Goal: Task Accomplishment & Management: Complete application form

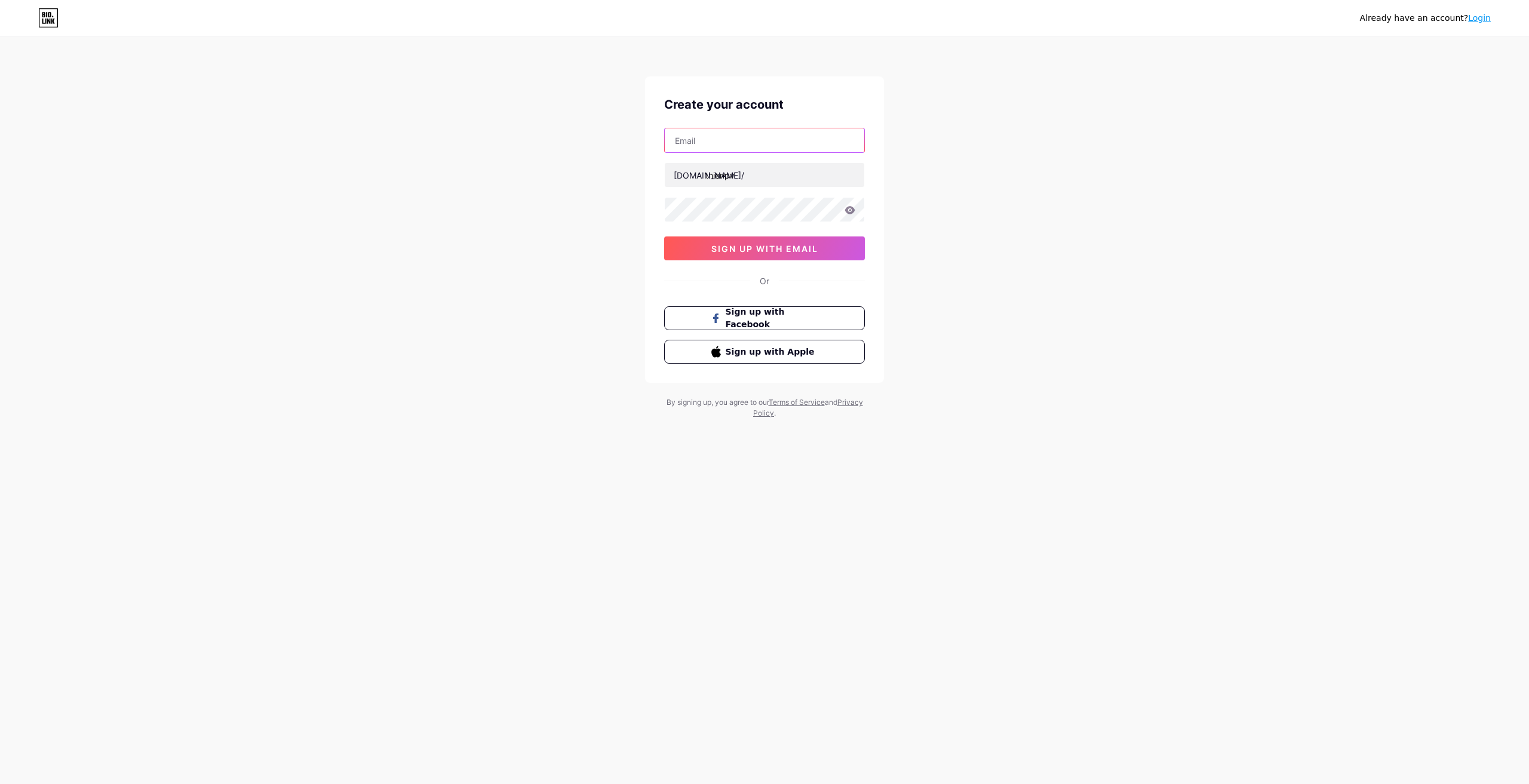
click at [748, 141] on input "text" at bounding box center [764, 140] width 199 height 24
type input "[EMAIL_ADDRESS][DOMAIN_NAME]"
click at [759, 245] on span "sign up with email" at bounding box center [764, 248] width 107 height 10
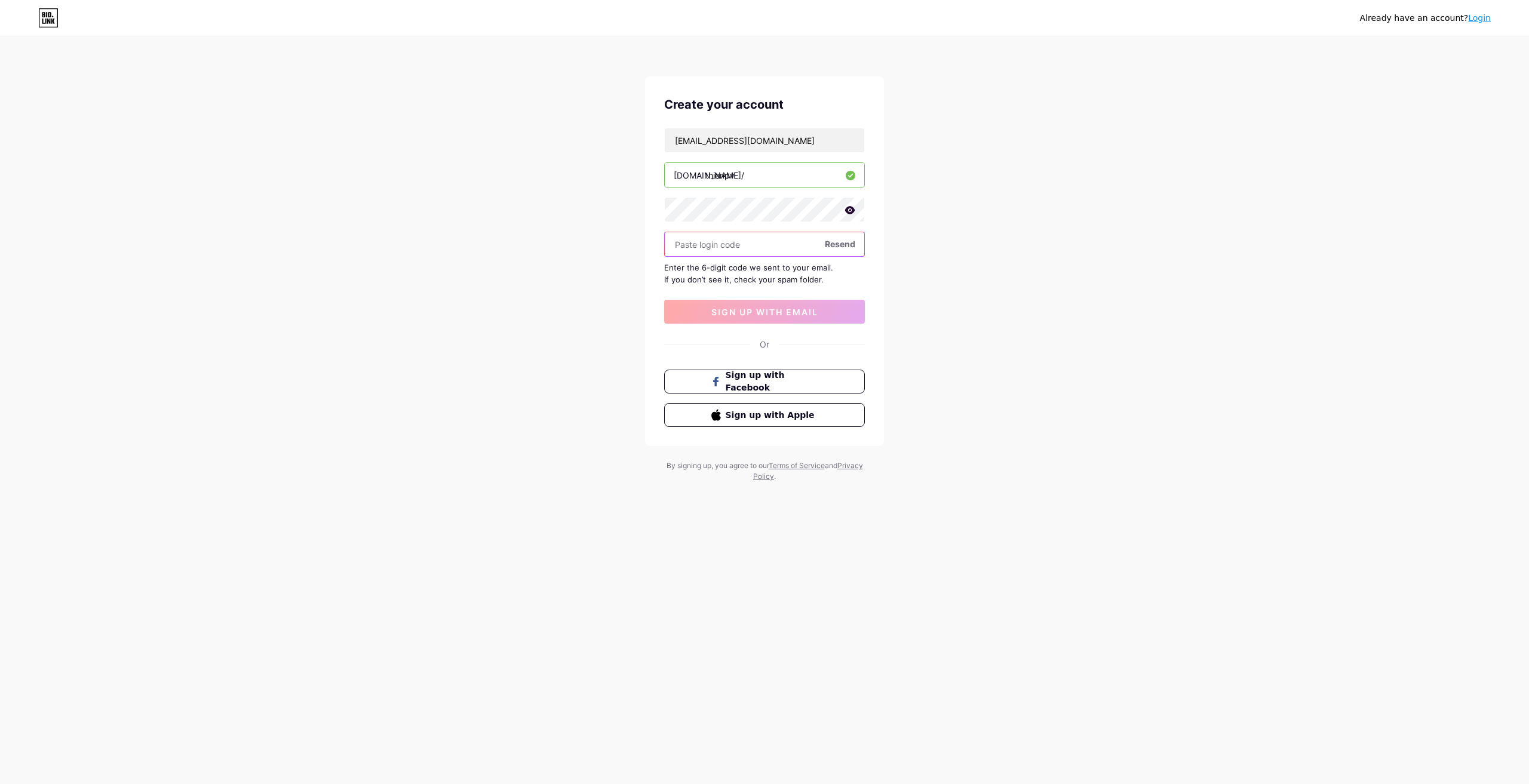
paste input "527963"
type input "527963"
click at [759, 308] on span "sign up with email" at bounding box center [764, 312] width 107 height 10
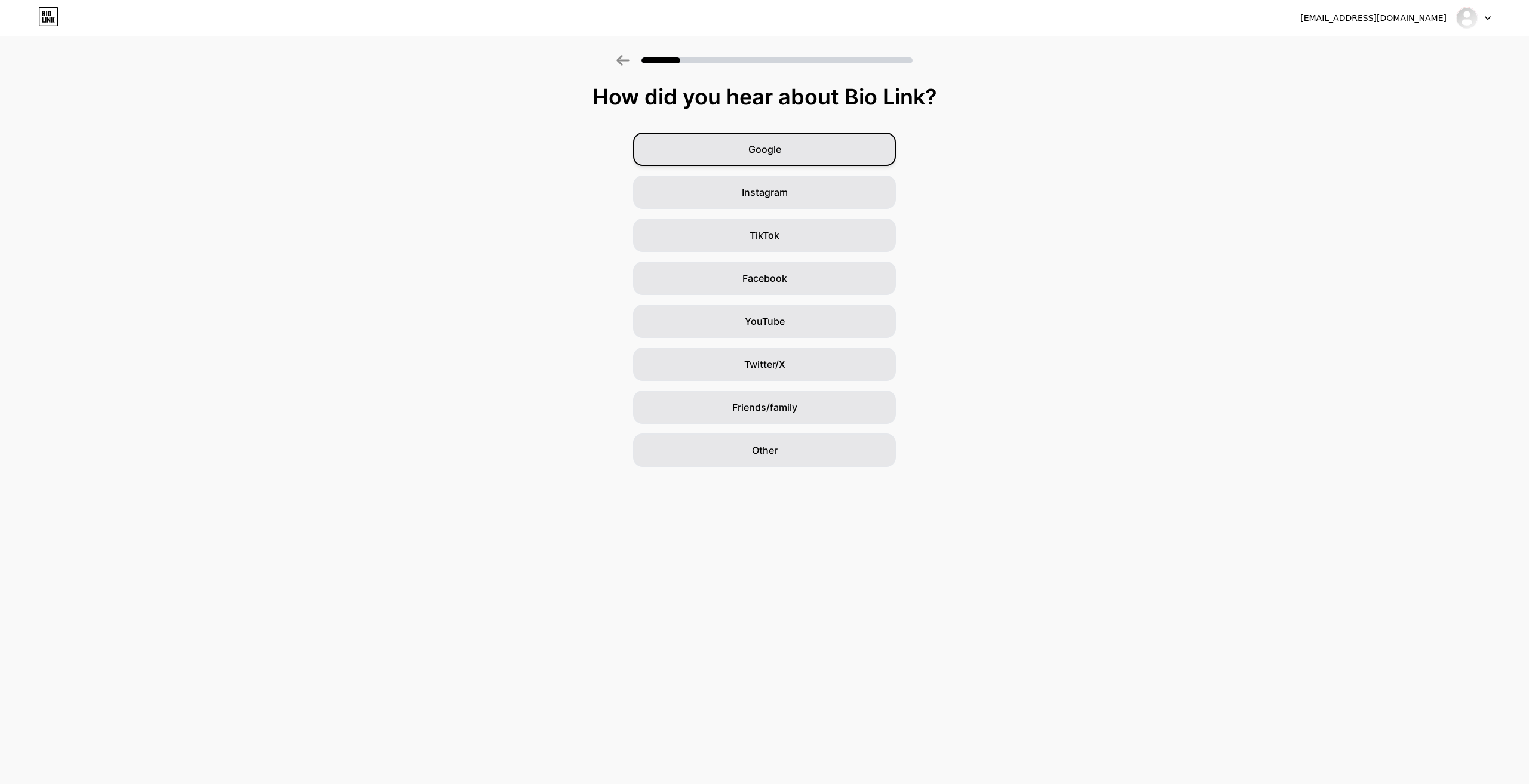
click at [798, 147] on div "Google" at bounding box center [764, 149] width 262 height 33
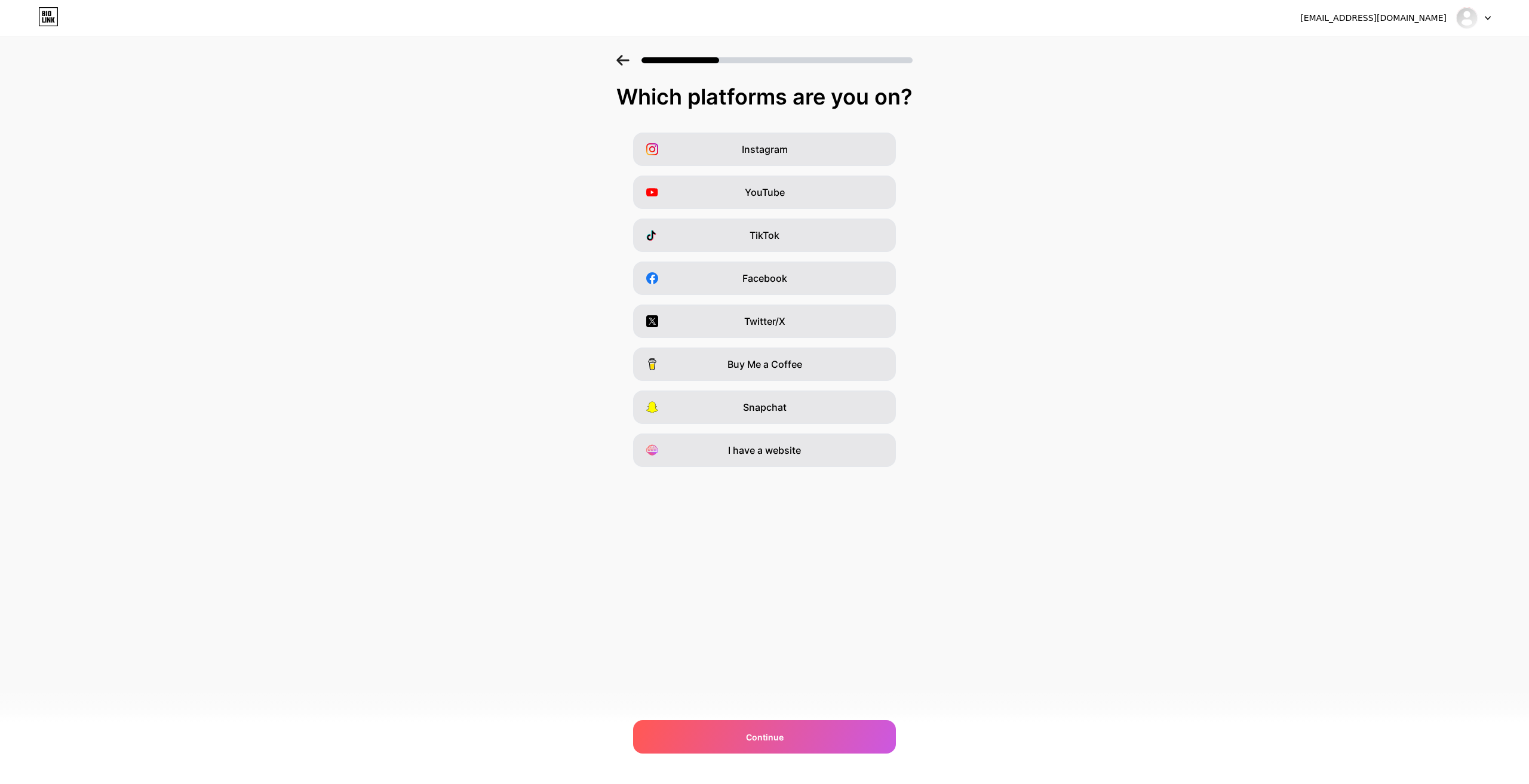
click at [623, 61] on icon at bounding box center [623, 60] width 13 height 11
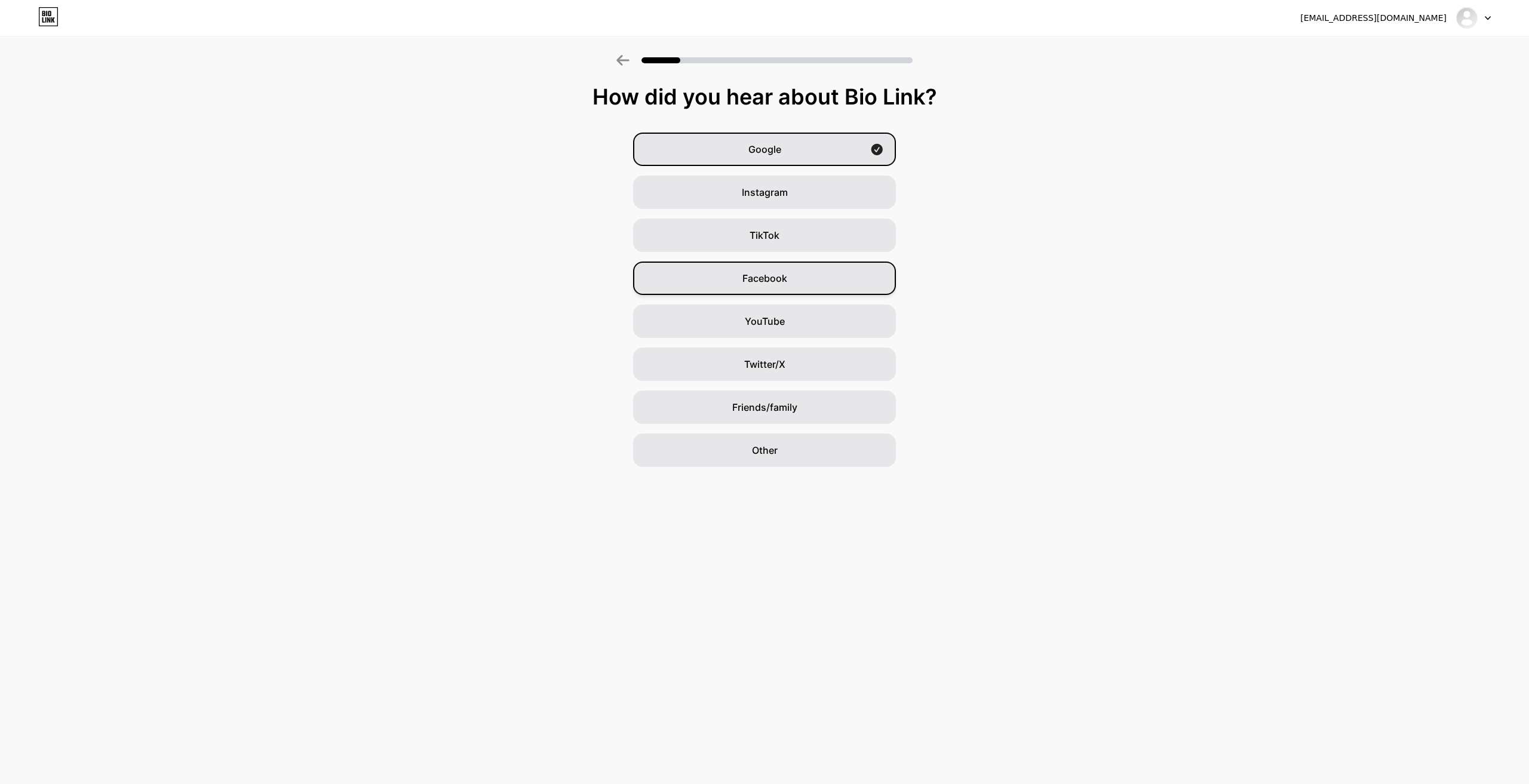
click at [808, 275] on div "Facebook" at bounding box center [764, 278] width 262 height 33
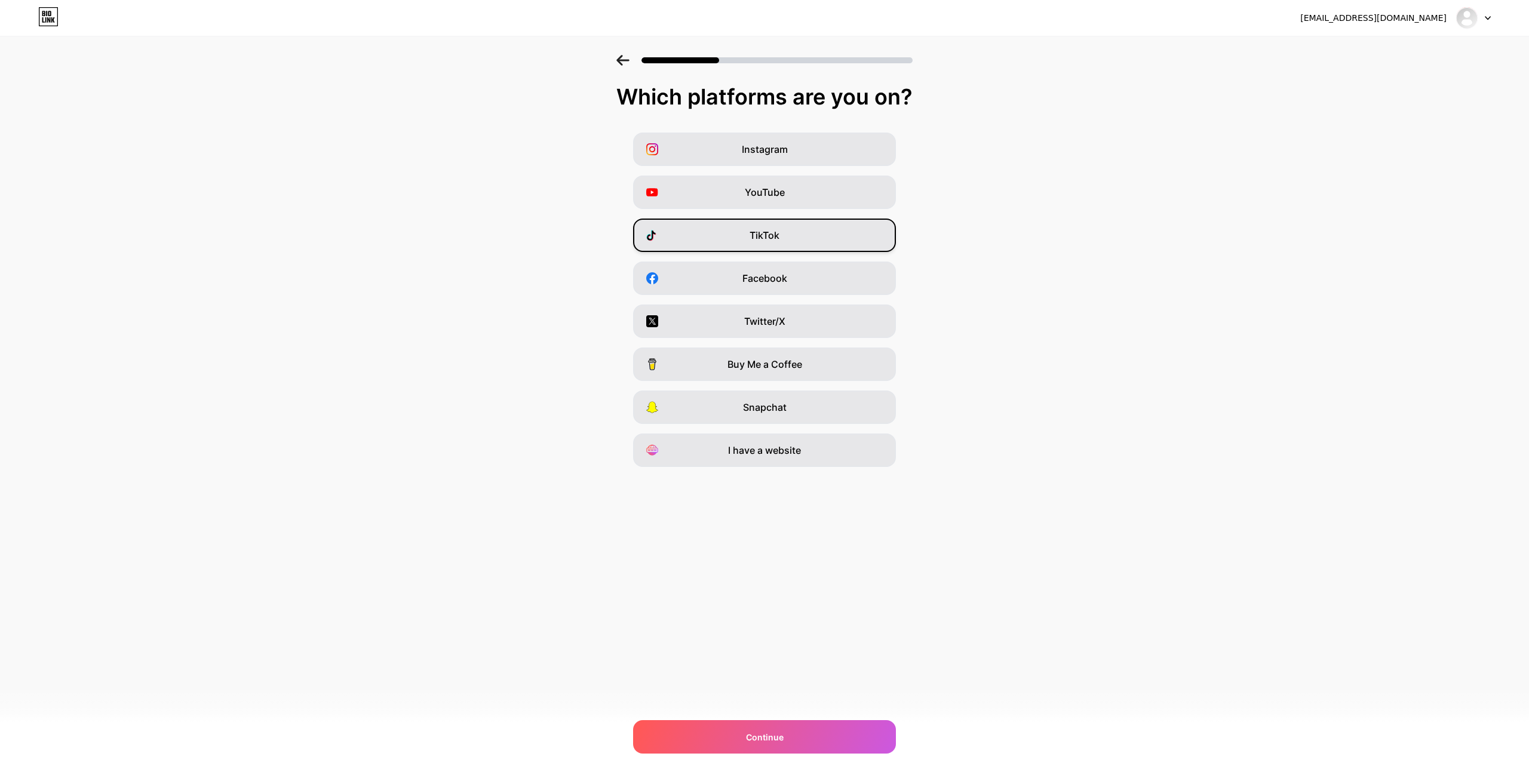
click at [815, 231] on div "TikTok" at bounding box center [764, 235] width 262 height 33
click at [805, 191] on div "YouTube" at bounding box center [764, 193] width 262 height 33
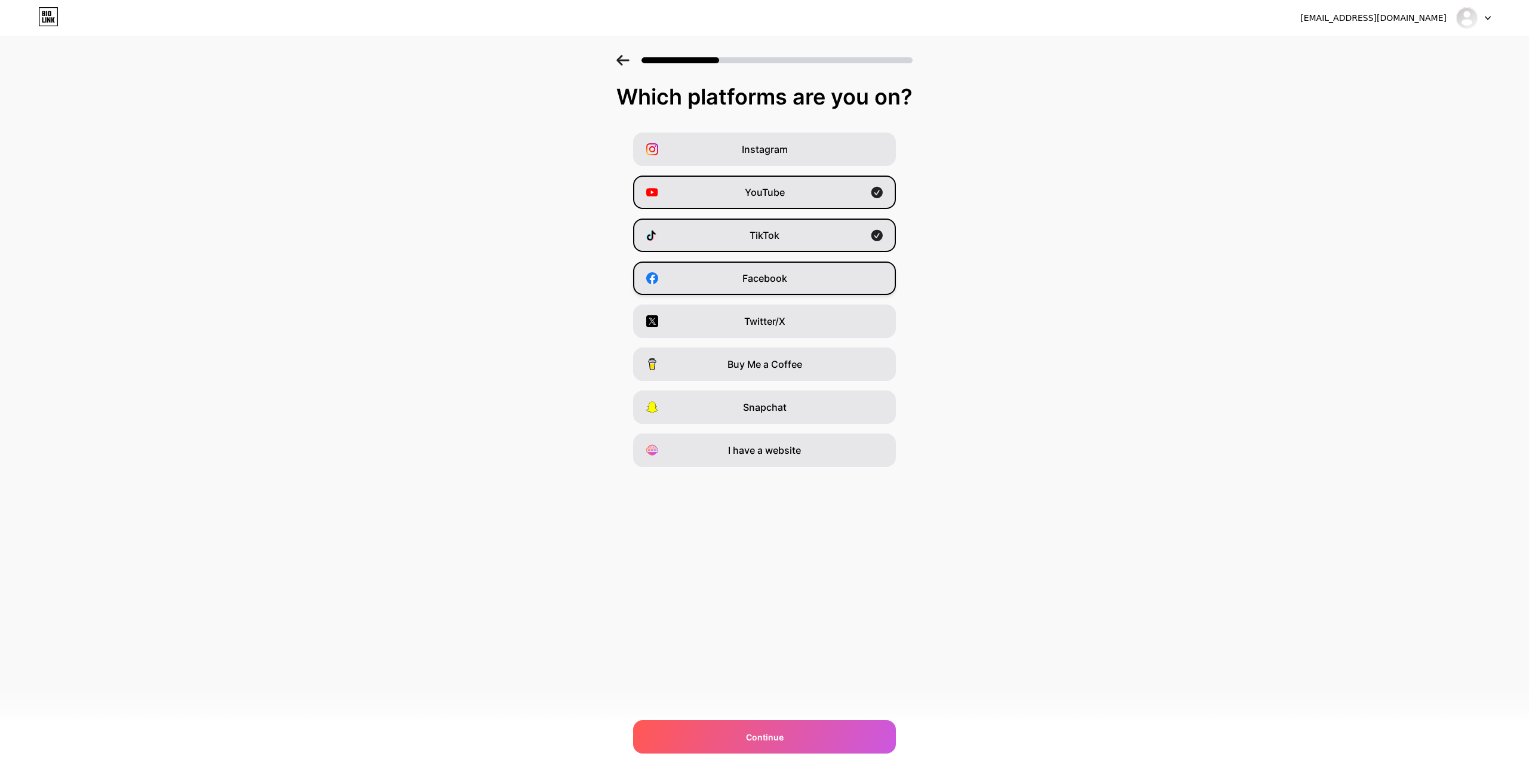
click at [812, 281] on div "Facebook" at bounding box center [764, 278] width 262 height 33
click at [817, 319] on div "Twitter/X" at bounding box center [764, 321] width 262 height 33
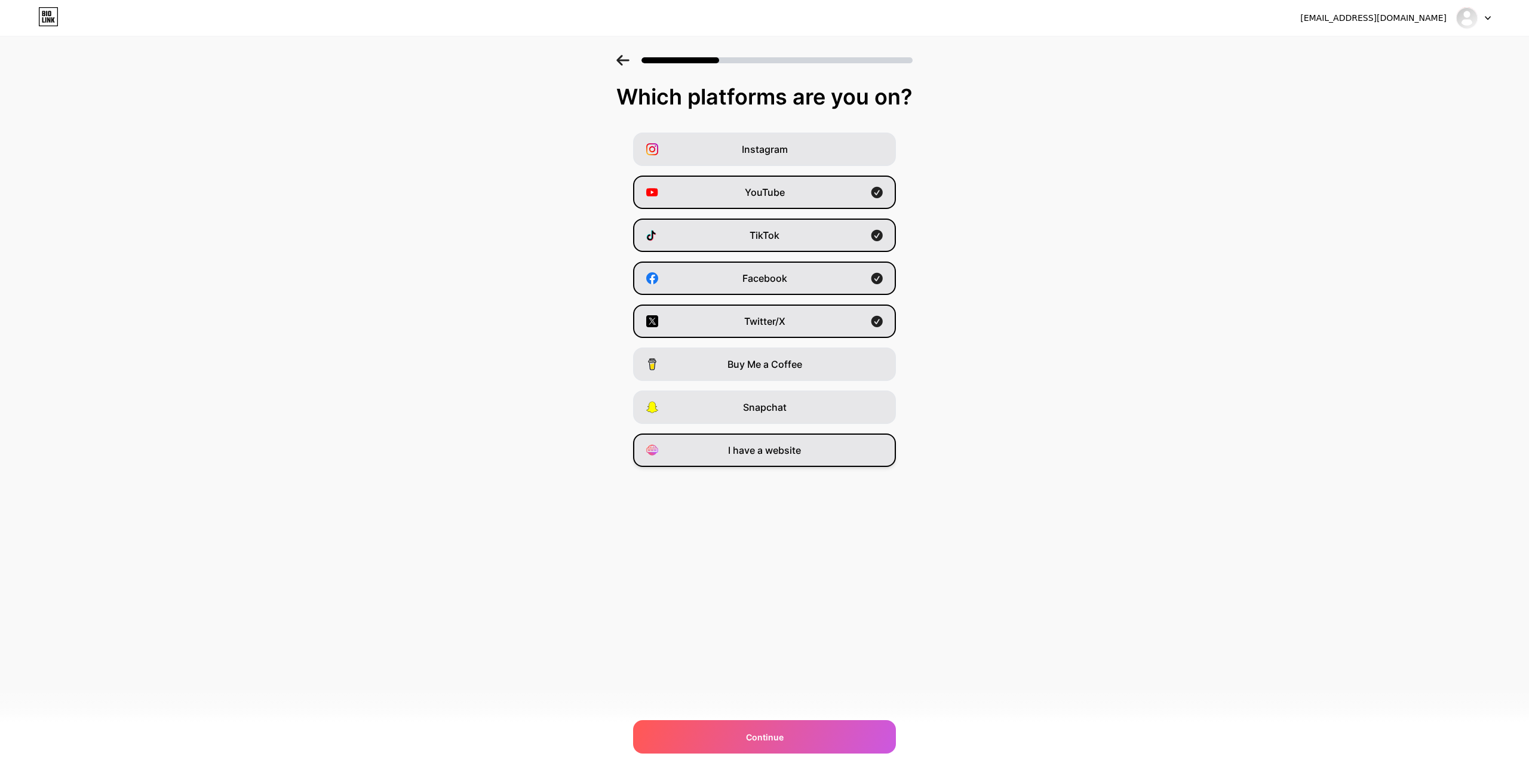
click at [810, 446] on div "I have a website" at bounding box center [764, 450] width 262 height 33
click at [830, 149] on div "Instagram" at bounding box center [764, 149] width 262 height 33
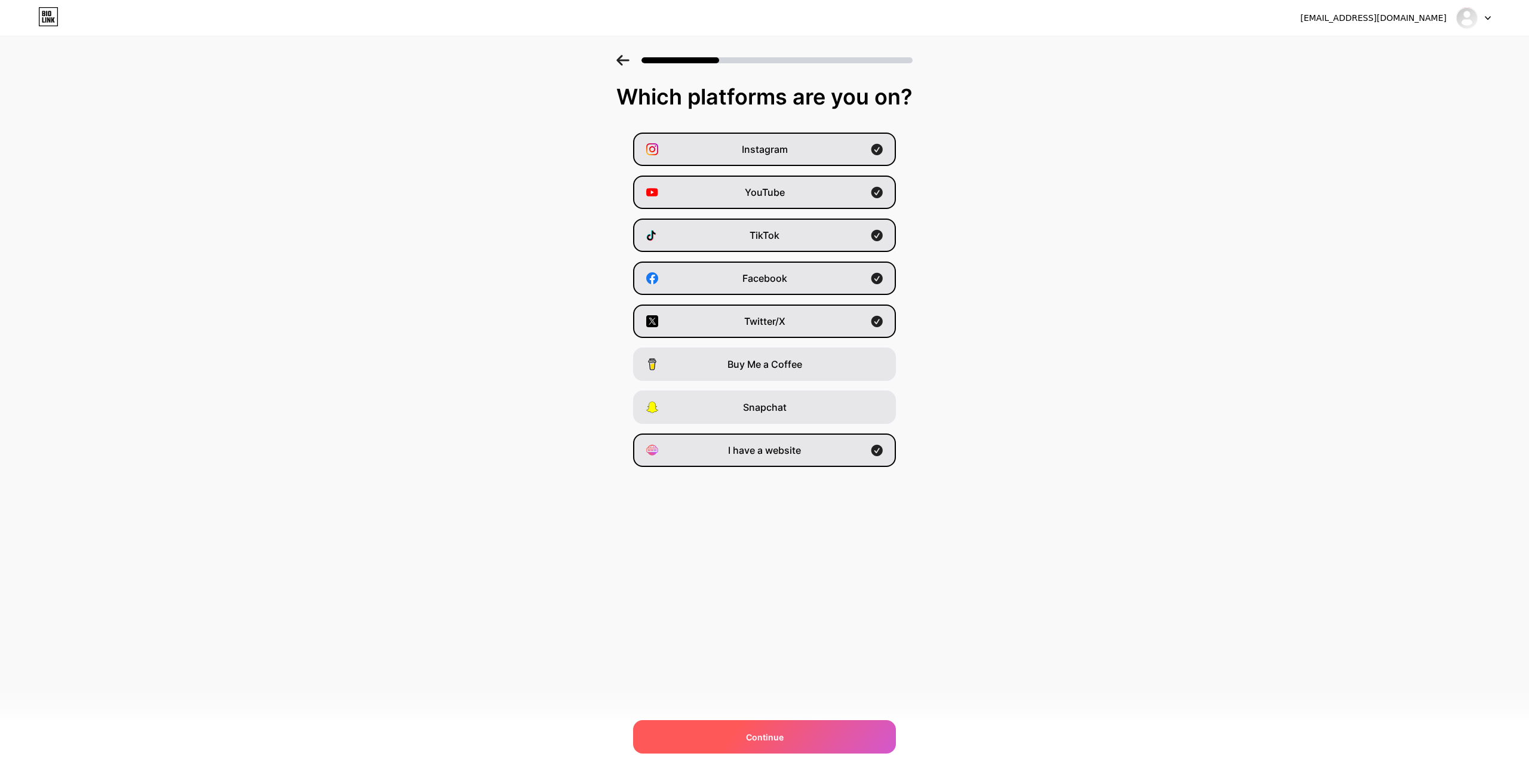
click at [771, 738] on span "Continue" at bounding box center [765, 737] width 38 height 13
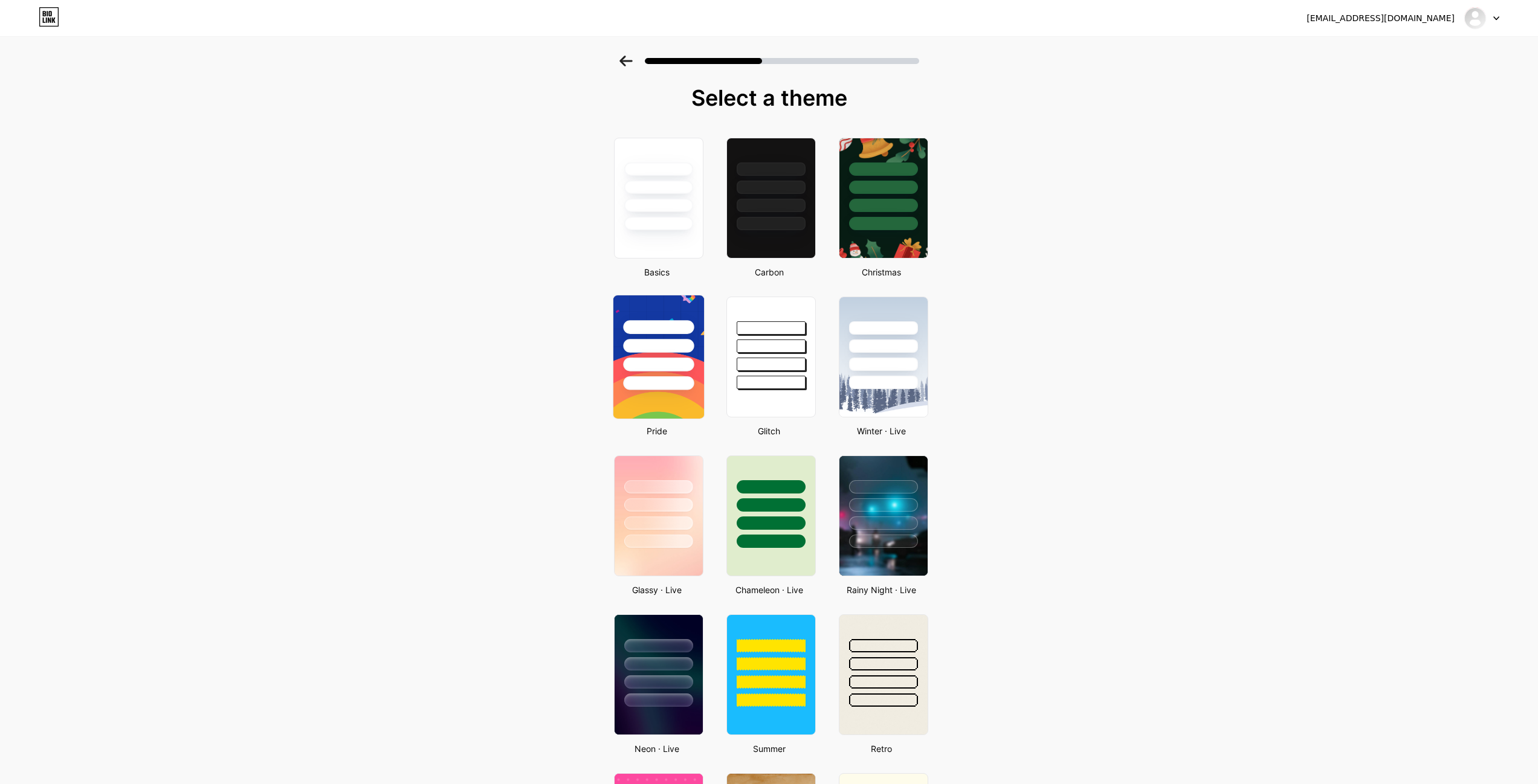
click at [662, 358] on div at bounding box center [658, 364] width 71 height 14
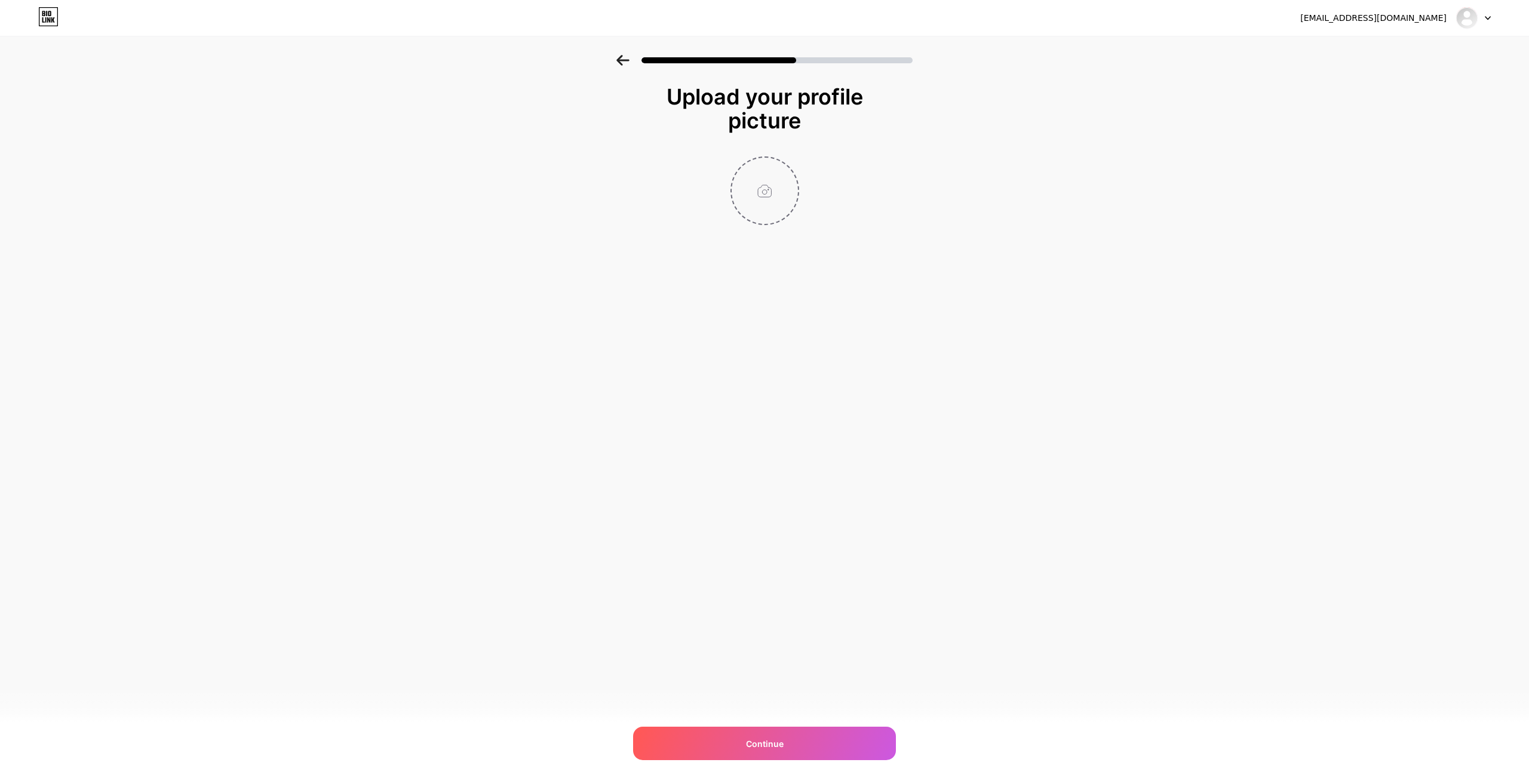
click at [763, 208] on input "file" at bounding box center [764, 190] width 66 height 66
click at [769, 187] on input "file" at bounding box center [764, 190] width 66 height 66
type input "C:\fakepath\channels4_profile (1).jpg"
click at [768, 740] on span "Continue" at bounding box center [765, 744] width 38 height 13
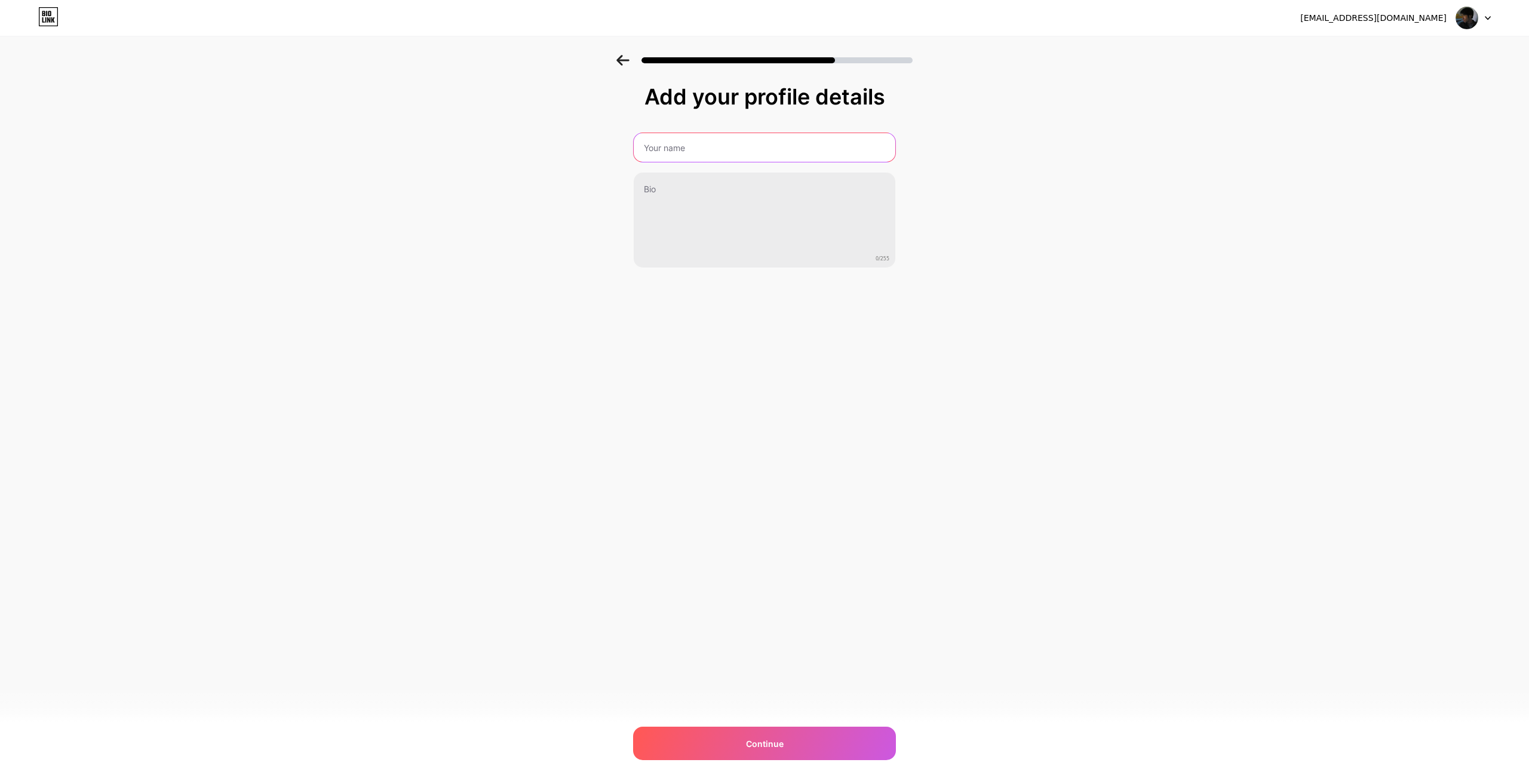
click at [720, 154] on input "text" at bounding box center [764, 148] width 262 height 29
type input "Thienpv"
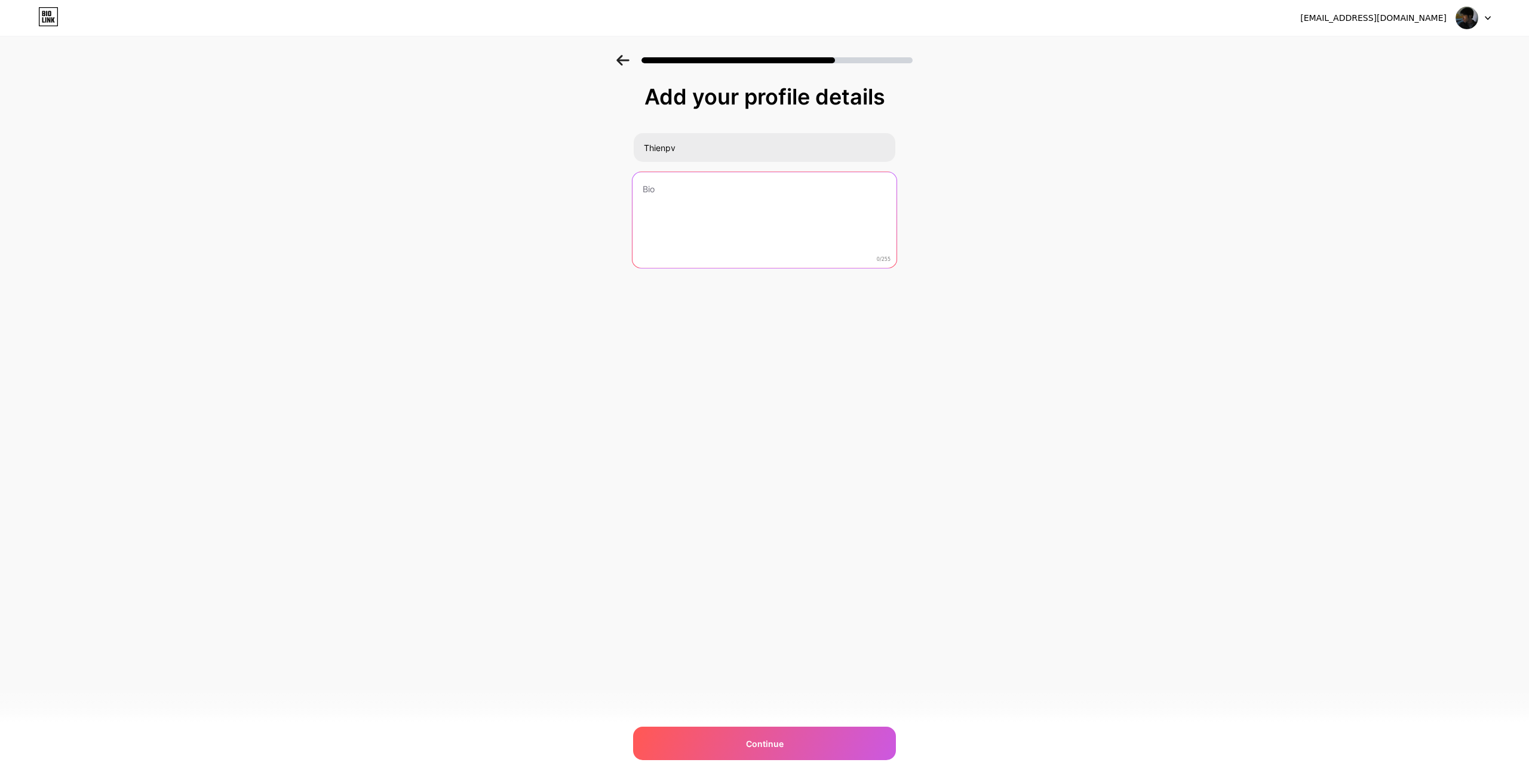
click at [699, 209] on textarea at bounding box center [764, 221] width 264 height 97
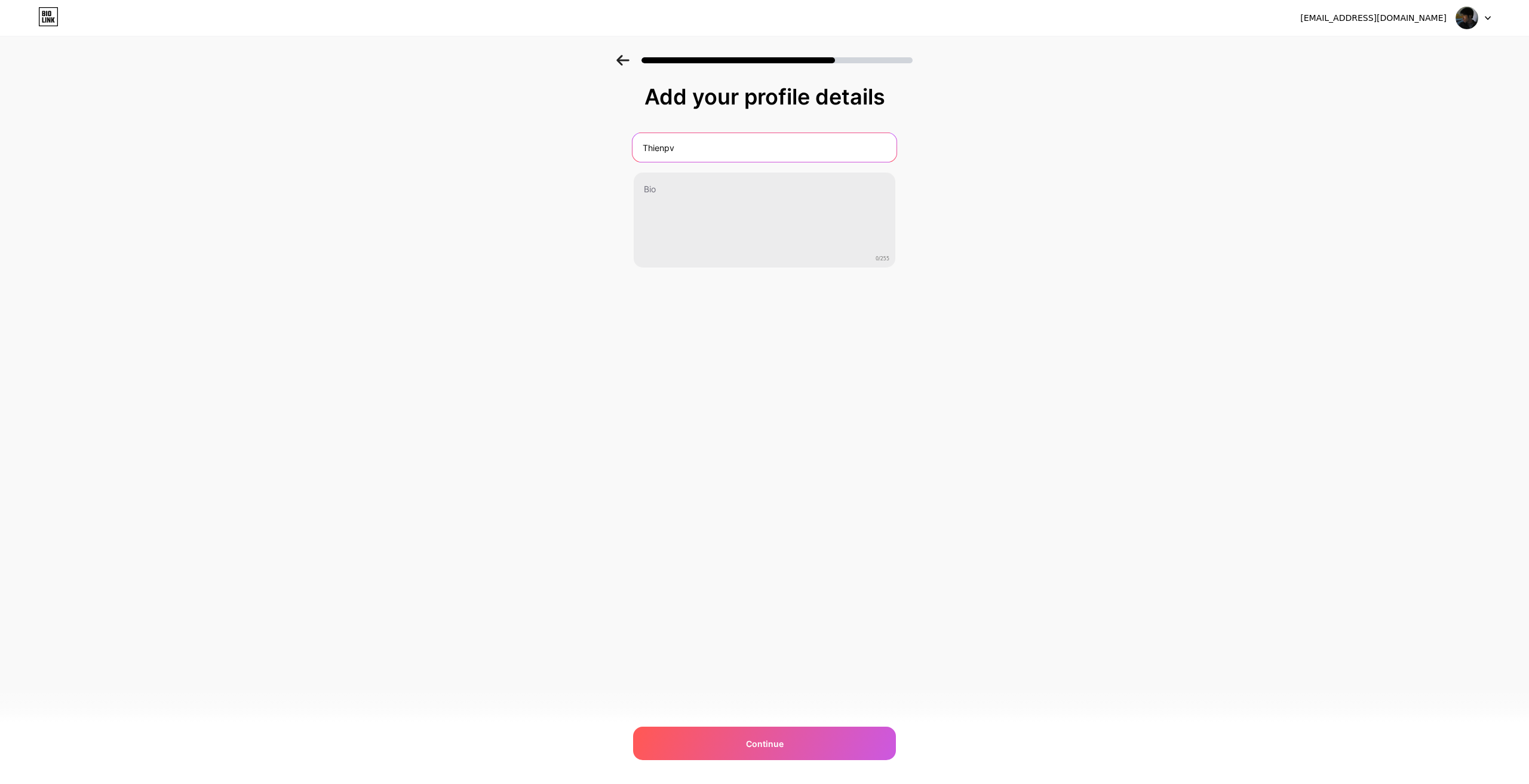
drag, startPoint x: 695, startPoint y: 145, endPoint x: 632, endPoint y: 149, distance: 63.1
click at [633, 149] on input "Thienpv" at bounding box center [764, 148] width 264 height 29
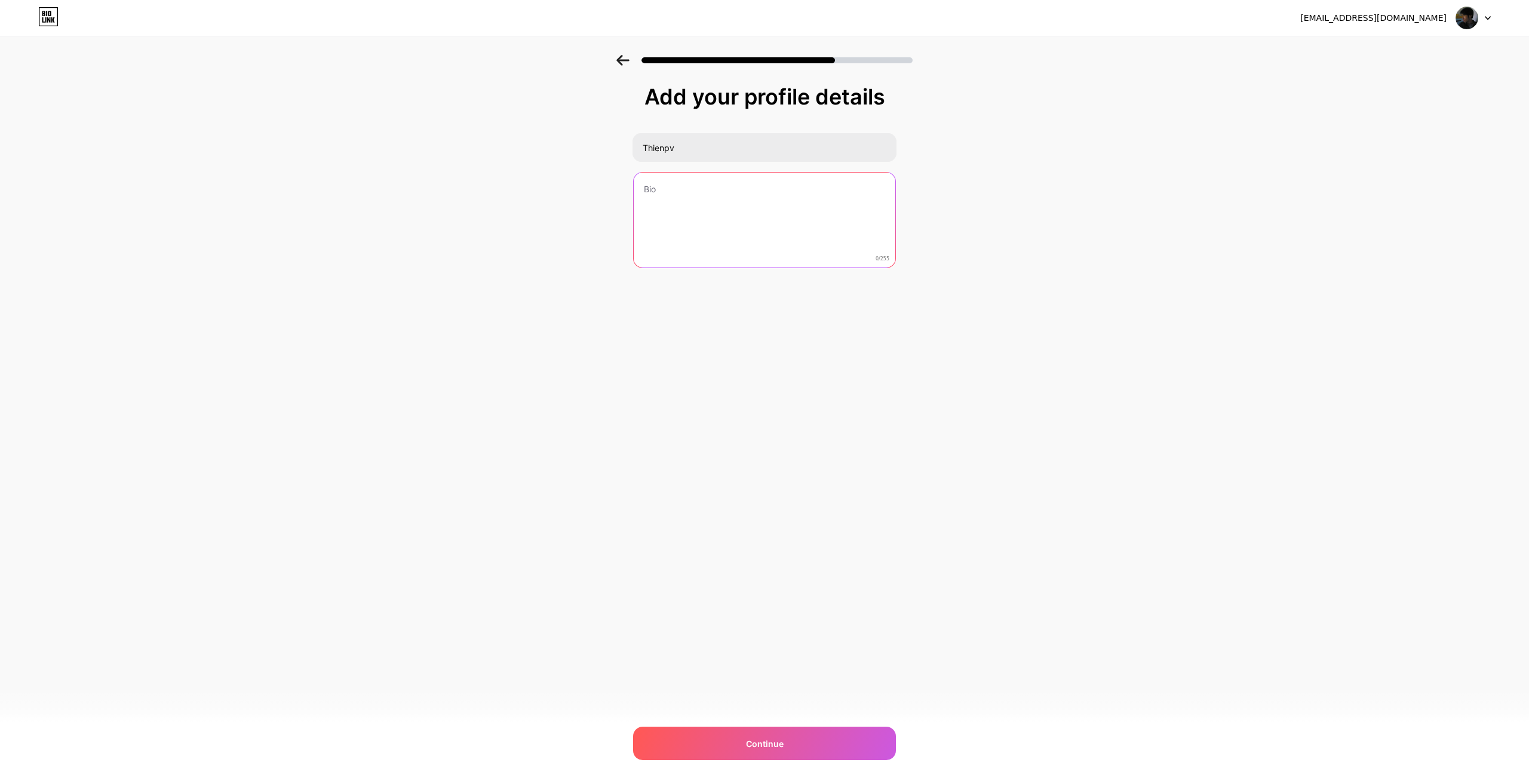
click at [688, 187] on textarea at bounding box center [764, 221] width 262 height 96
paste textarea "Thienpv"
type textarea "Thienpv"
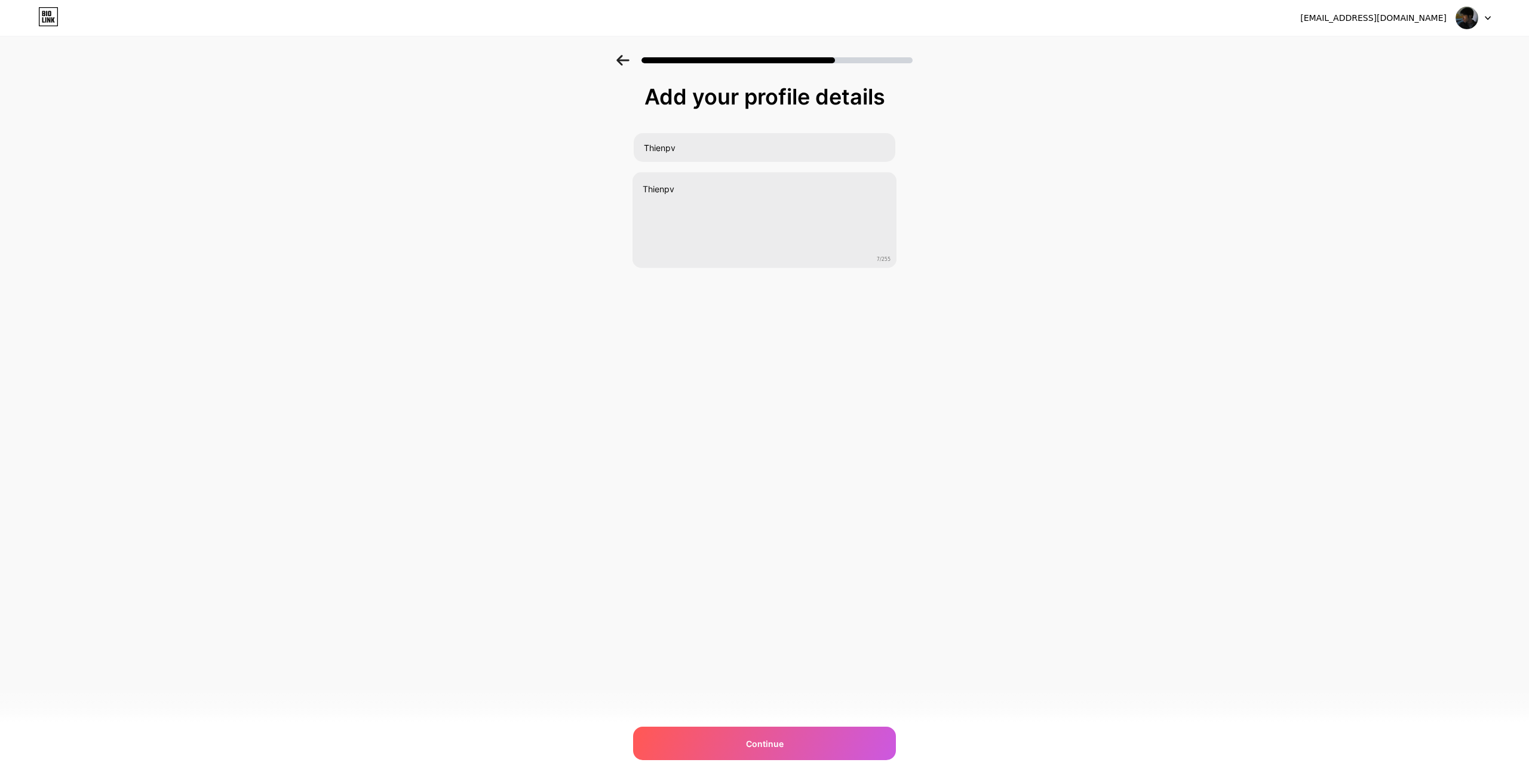
click at [1058, 222] on div "Add your profile details Thienpv Thienpv 7/255 Continue Error" at bounding box center [764, 191] width 1529 height 273
click at [760, 745] on span "Continue" at bounding box center [765, 744] width 38 height 13
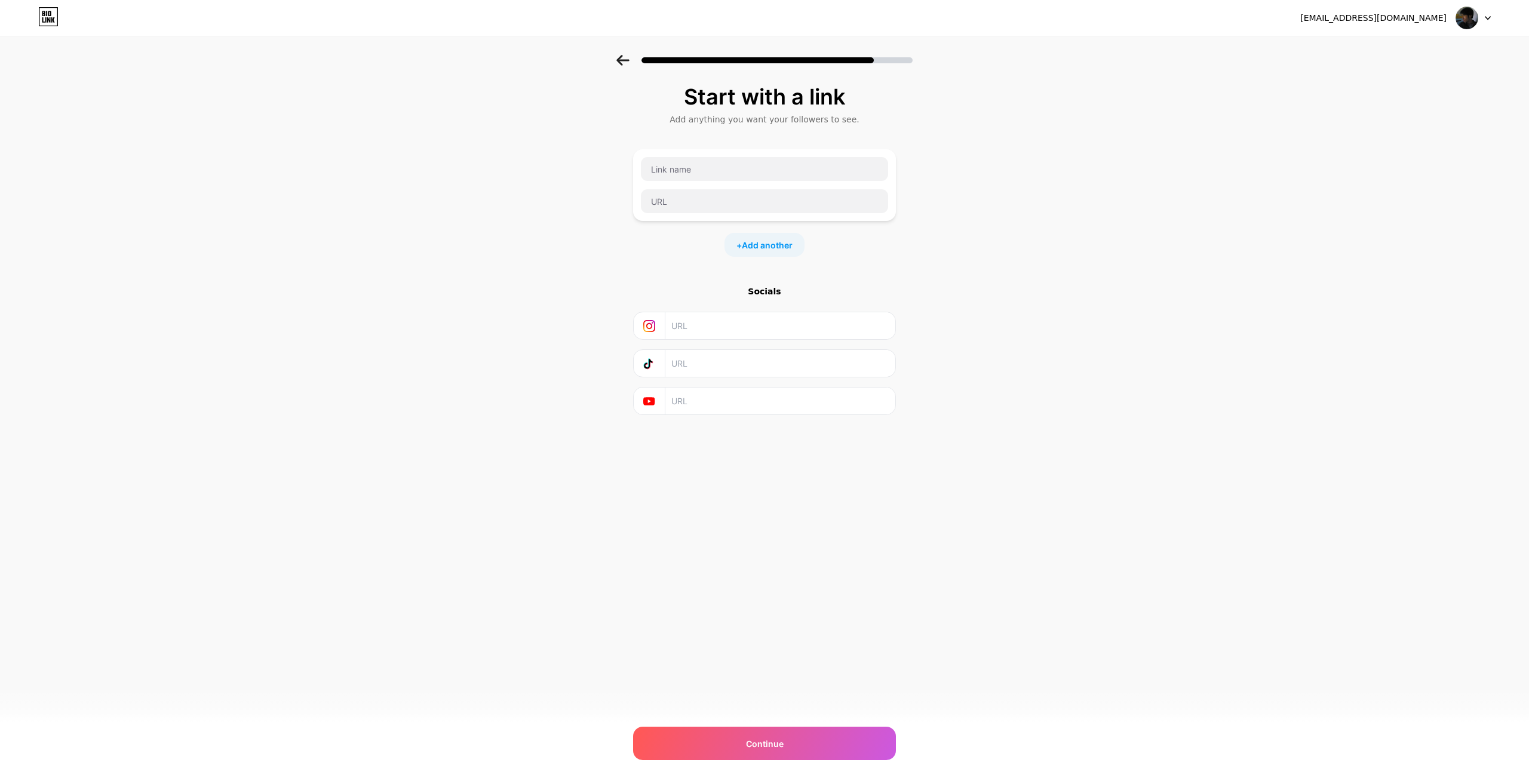
click at [697, 409] on input "text" at bounding box center [780, 400] width 217 height 27
click at [699, 407] on input "text" at bounding box center [780, 400] width 217 height 27
drag, startPoint x: 699, startPoint y: 407, endPoint x: 869, endPoint y: 344, distance: 181.3
click at [708, 403] on input "text" at bounding box center [780, 400] width 217 height 27
click at [752, 361] on input "text" at bounding box center [780, 362] width 217 height 27
